Goal: Find specific page/section: Find specific page/section

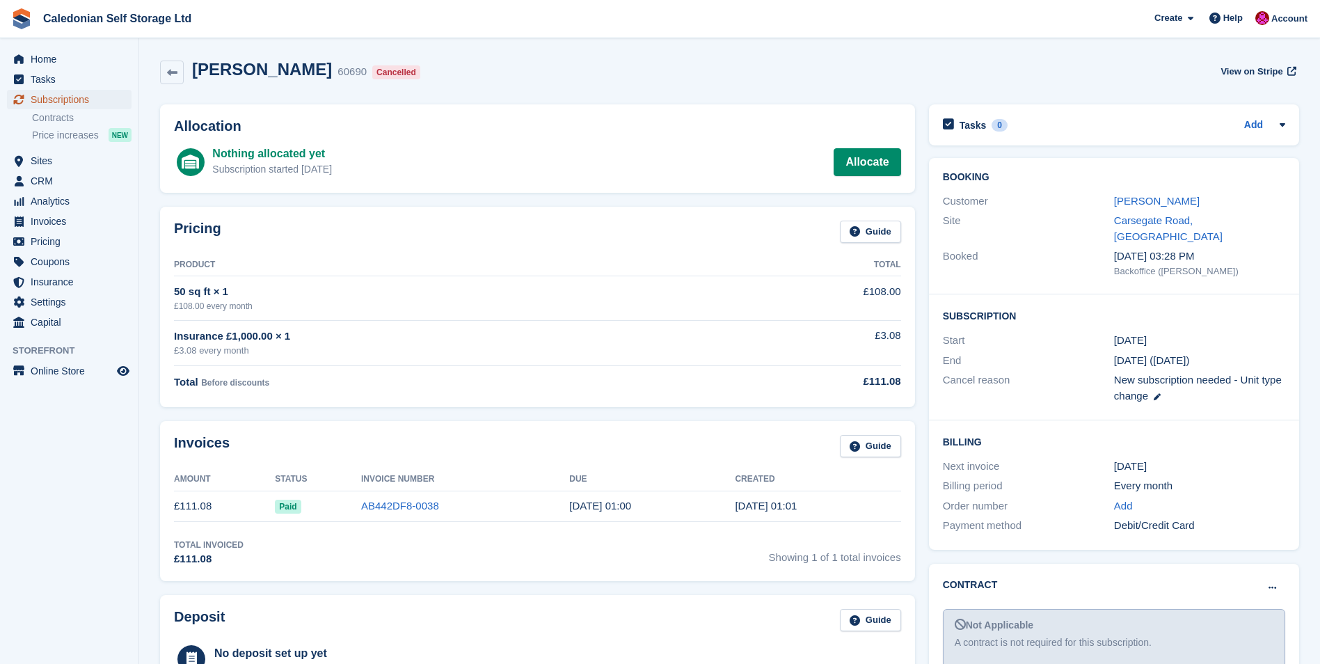
click at [81, 101] on span "Subscriptions" at bounding box center [73, 99] width 84 height 19
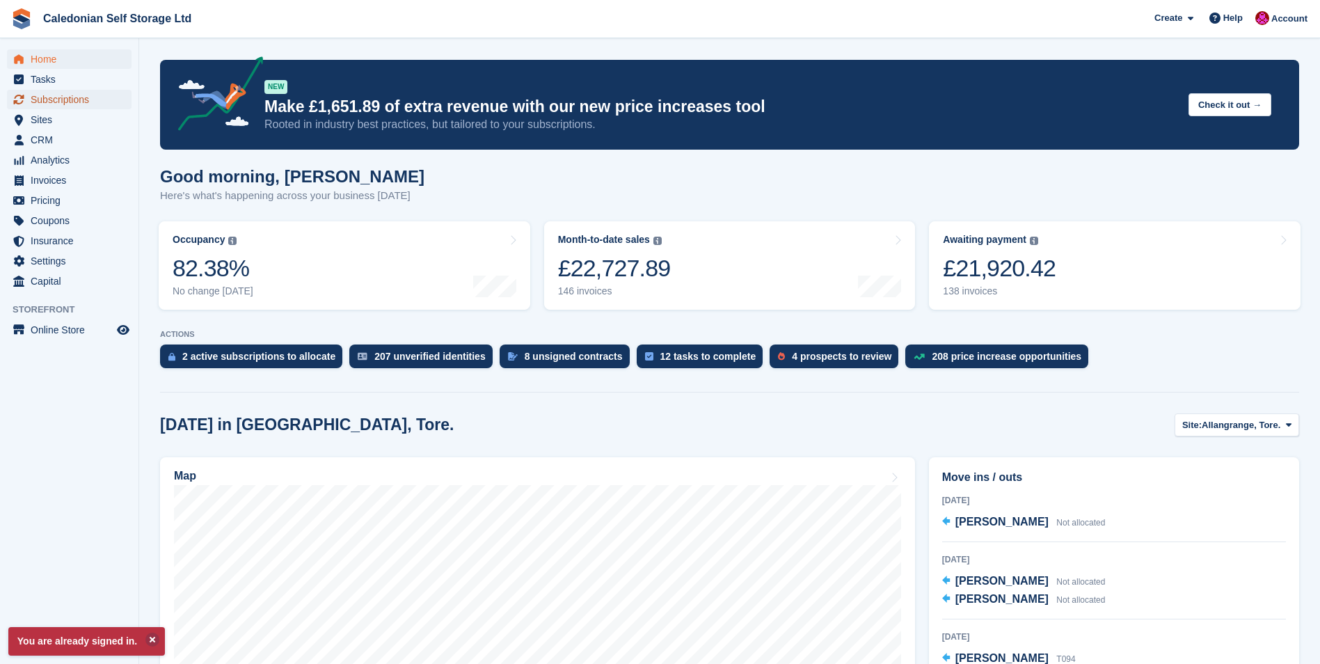
click at [72, 98] on span "Subscriptions" at bounding box center [73, 99] width 84 height 19
